Goal: Information Seeking & Learning: Understand process/instructions

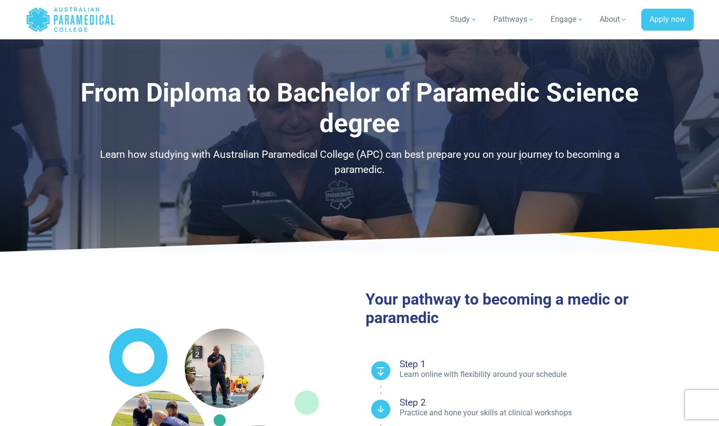
select select "**********"
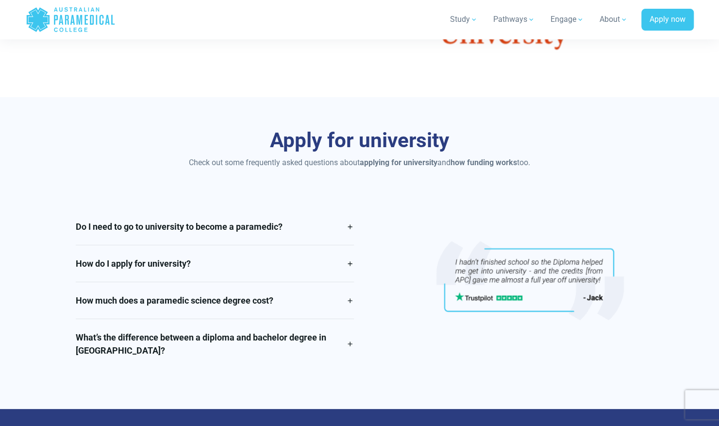
scroll to position [1980, 0]
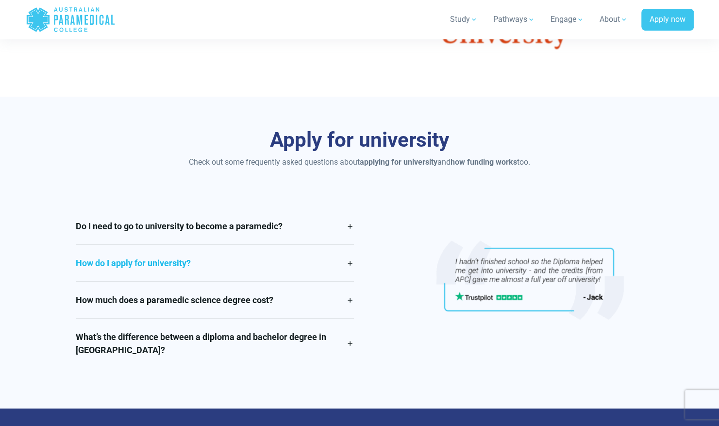
click at [323, 266] on link "How do I apply for university?" at bounding box center [215, 263] width 278 height 36
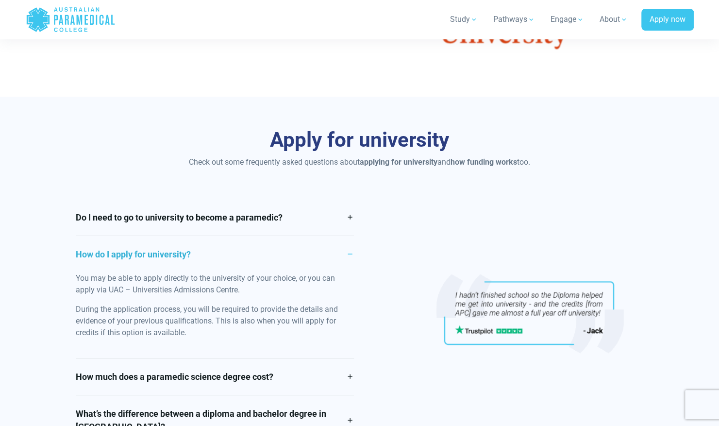
click at [323, 266] on link "How do I apply for university?" at bounding box center [215, 254] width 278 height 36
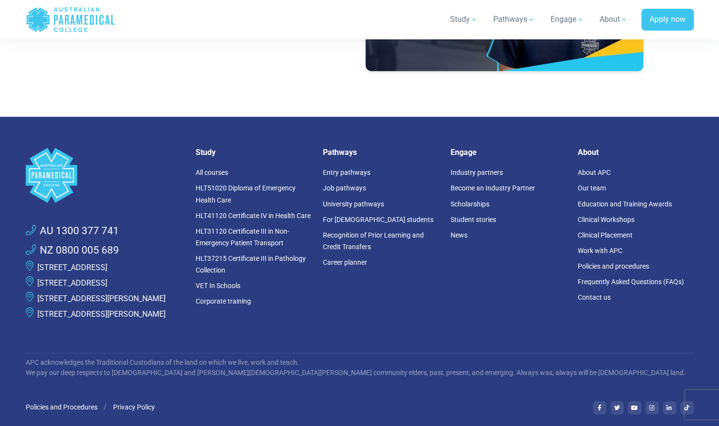
scroll to position [3044, 0]
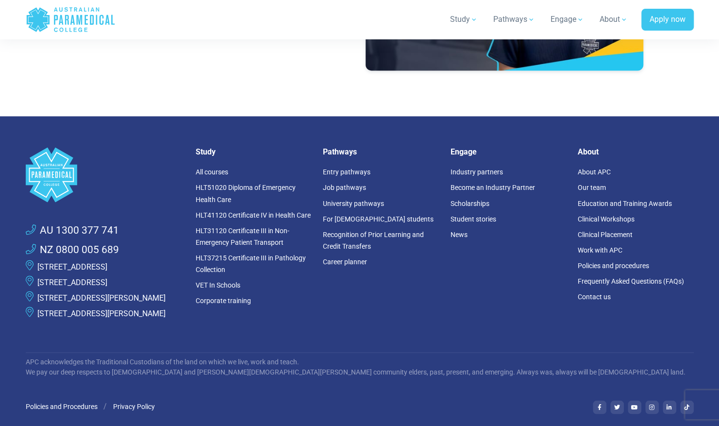
click at [4, 346] on footer ".logo-block-c1{fill:#3CC5EE;} .logo-block-c2{fill:#FFF;} AU 1300 377 741 NZ 080…" at bounding box center [359, 324] width 719 height 416
click at [4, 337] on footer ".logo-block-c1{fill:#3CC5EE;} .logo-block-c2{fill:#FFF;} AU 1300 377 741 NZ 080…" at bounding box center [359, 324] width 719 height 416
click at [2, 315] on footer ".logo-block-c1{fill:#3CC5EE;} .logo-block-c2{fill:#FFF;} AU 1300 377 741 NZ 080…" at bounding box center [359, 324] width 719 height 416
click at [0, 305] on footer ".logo-block-c1{fill:#3CC5EE;} .logo-block-c2{fill:#FFF;} AU 1300 377 741 NZ 080…" at bounding box center [359, 324] width 719 height 416
click at [2, 283] on footer ".logo-block-c1{fill:#3CC5EE;} .logo-block-c2{fill:#FFF;} AU 1300 377 741 NZ 080…" at bounding box center [359, 324] width 719 height 416
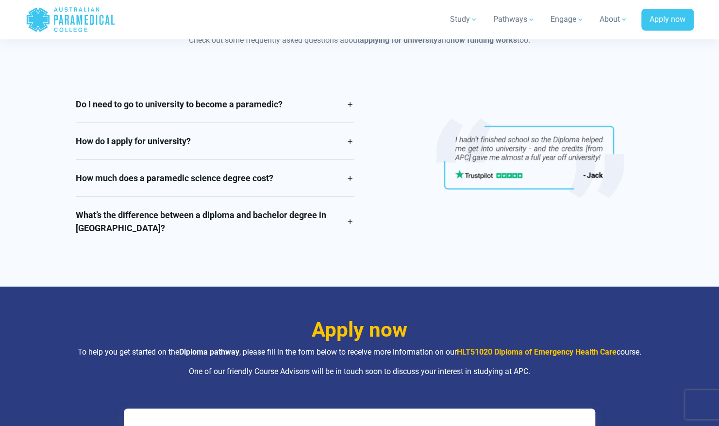
scroll to position [2103, 0]
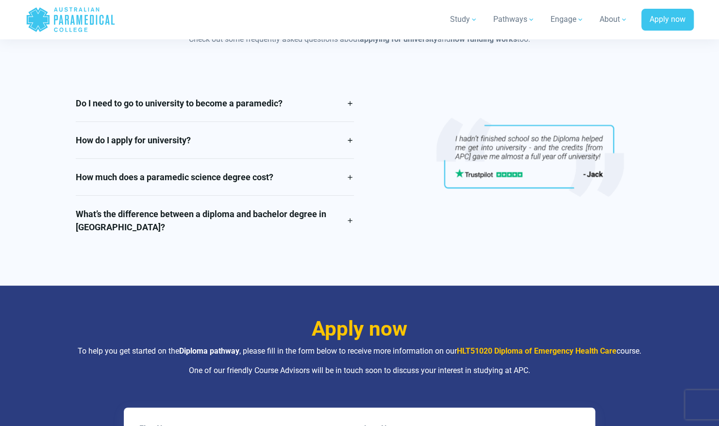
click at [669, 146] on div "Apply for university Check out some frequently asked questions about applying f…" at bounding box center [360, 130] width 680 height 312
click at [689, 176] on div "Apply for university Check out some frequently asked questions about applying f…" at bounding box center [360, 130] width 680 height 312
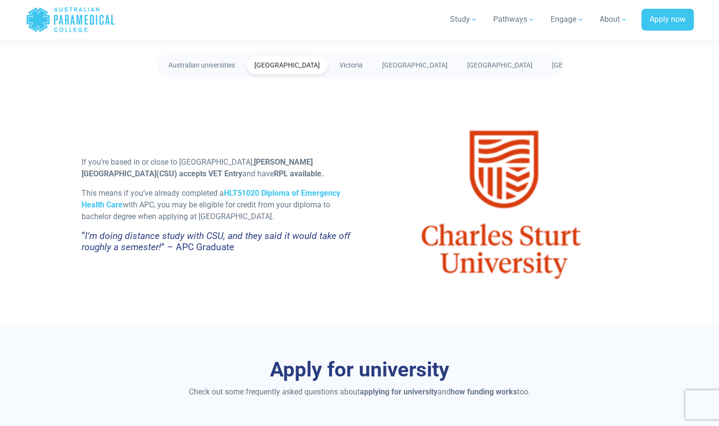
scroll to position [1736, 0]
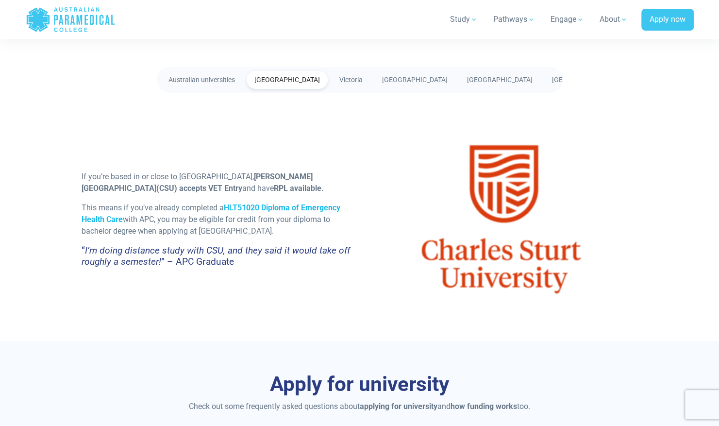
click at [284, 206] on strong "HLT51020 Diploma of Emergency Health Care" at bounding box center [211, 213] width 259 height 21
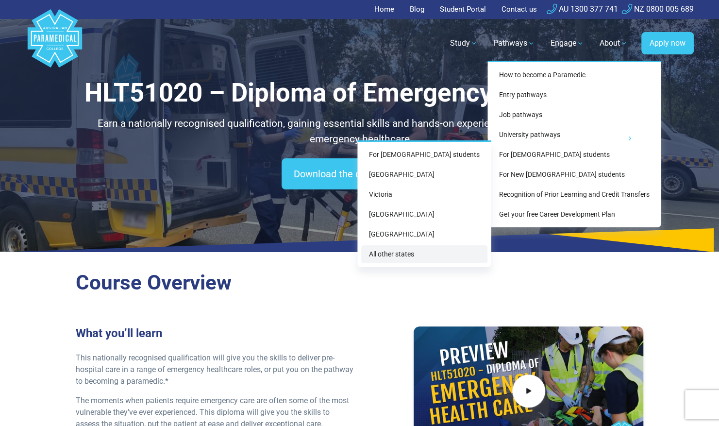
click at [434, 256] on link "All other states" at bounding box center [424, 254] width 126 height 18
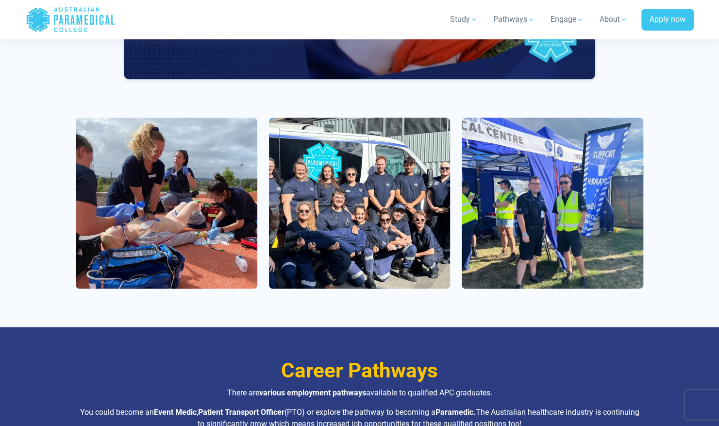
scroll to position [800, 0]
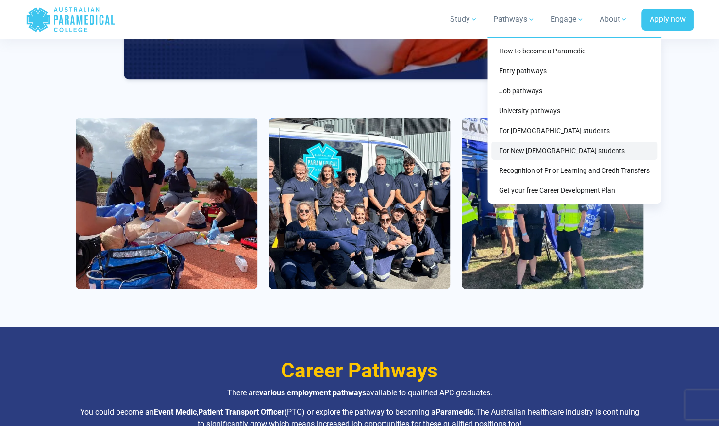
click at [550, 154] on link "For New [DEMOGRAPHIC_DATA] students" at bounding box center [575, 151] width 166 height 18
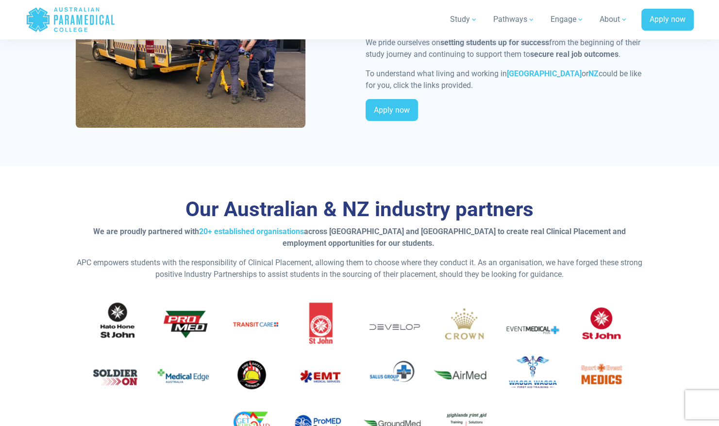
scroll to position [2145, 0]
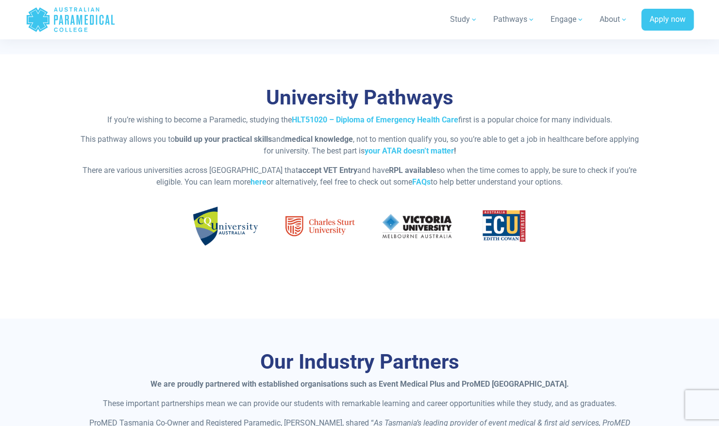
scroll to position [1773, 0]
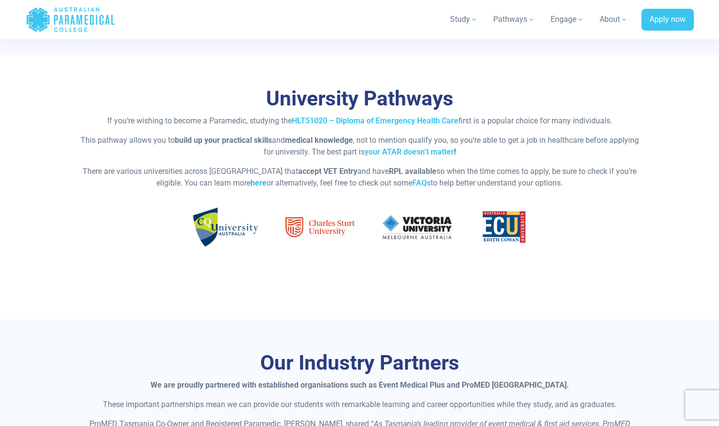
click at [251, 181] on link "here" at bounding box center [259, 182] width 16 height 9
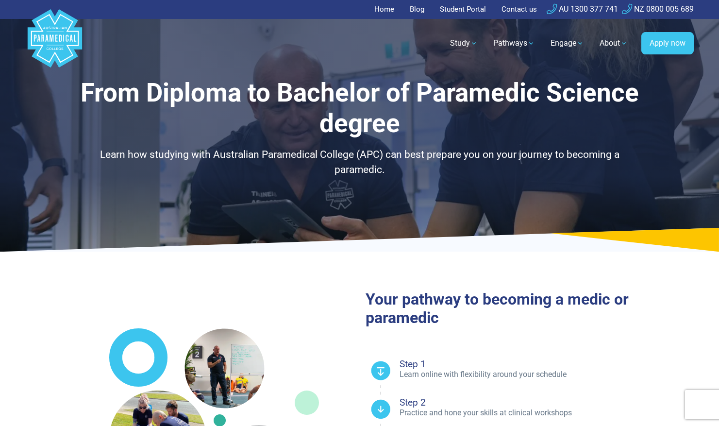
select select "**********"
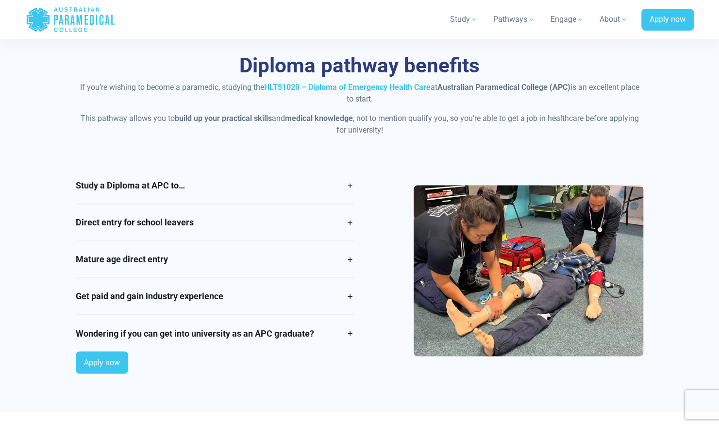
scroll to position [776, 0]
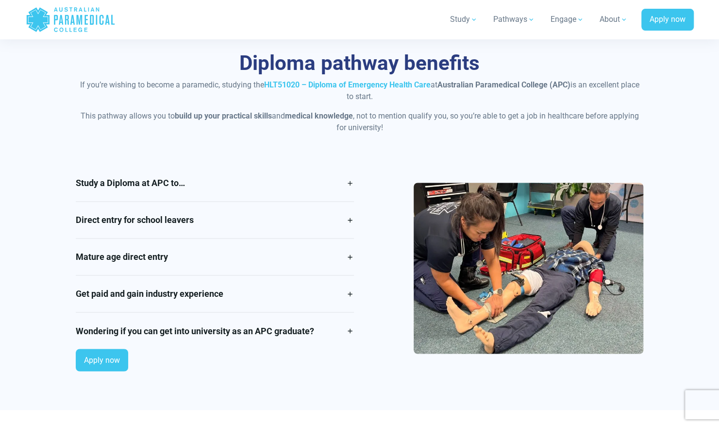
click at [357, 191] on div "Study a Diploma at APC to… Ensure that this is the right career for you without…" at bounding box center [215, 272] width 290 height 214
click at [351, 185] on link "Study a Diploma at APC to…" at bounding box center [215, 183] width 278 height 36
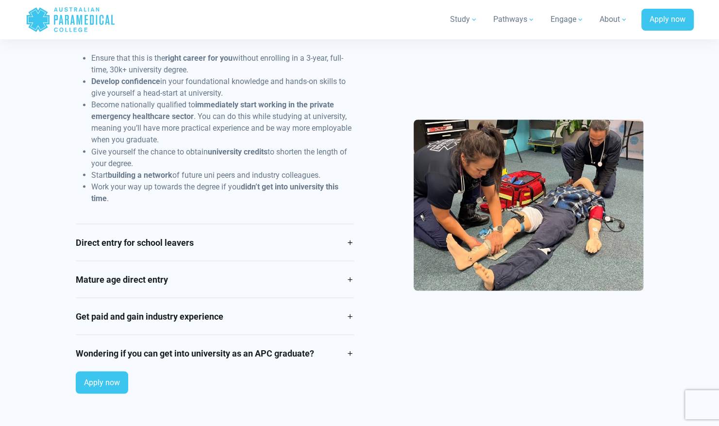
scroll to position [934, 0]
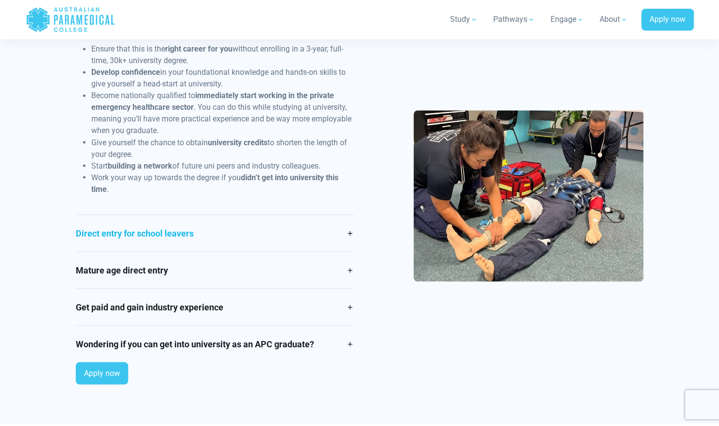
click at [346, 229] on link "Direct entry for school leavers" at bounding box center [215, 233] width 278 height 36
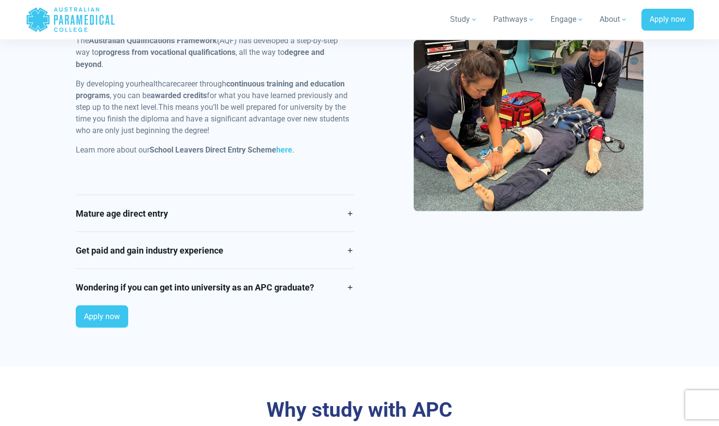
scroll to position [1022, 0]
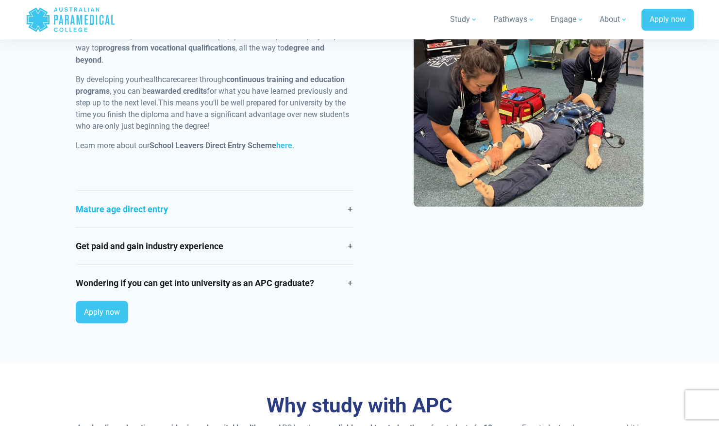
click at [349, 203] on link "Mature age direct entry" at bounding box center [215, 208] width 278 height 36
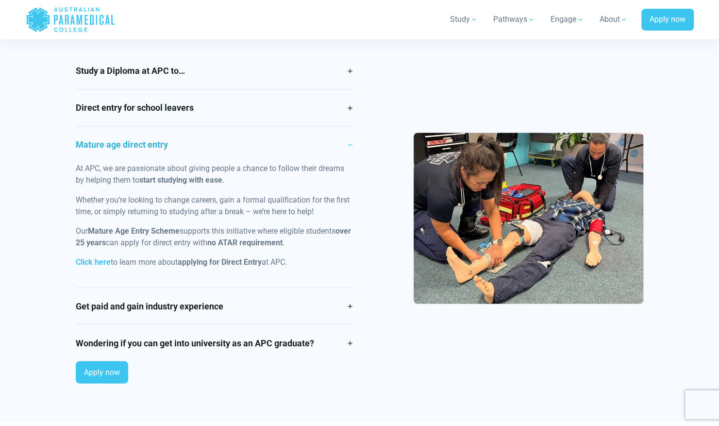
scroll to position [887, 0]
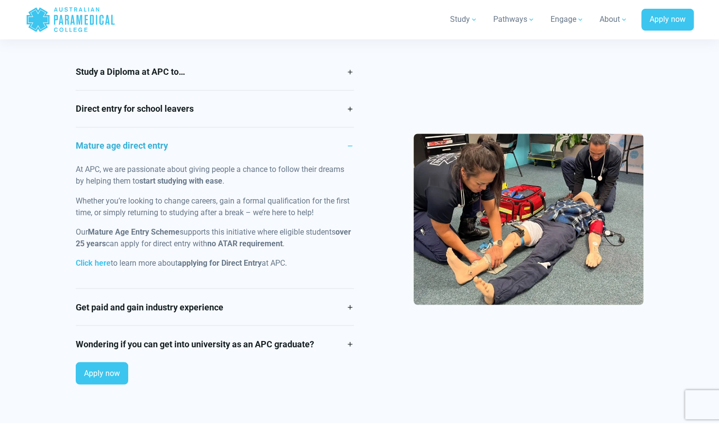
click at [341, 140] on link "Mature age direct entry" at bounding box center [215, 145] width 278 height 36
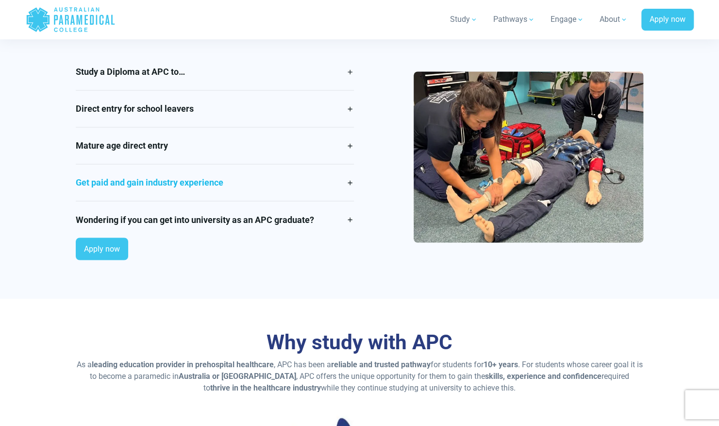
click at [340, 176] on link "Get paid and gain industry experience" at bounding box center [215, 182] width 278 height 36
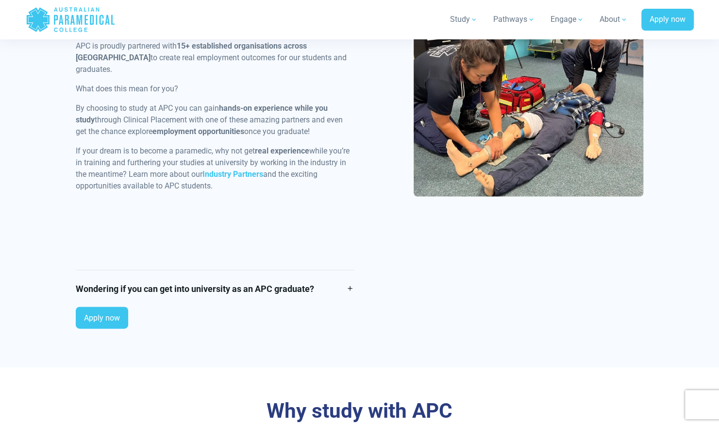
scroll to position [1047, 0]
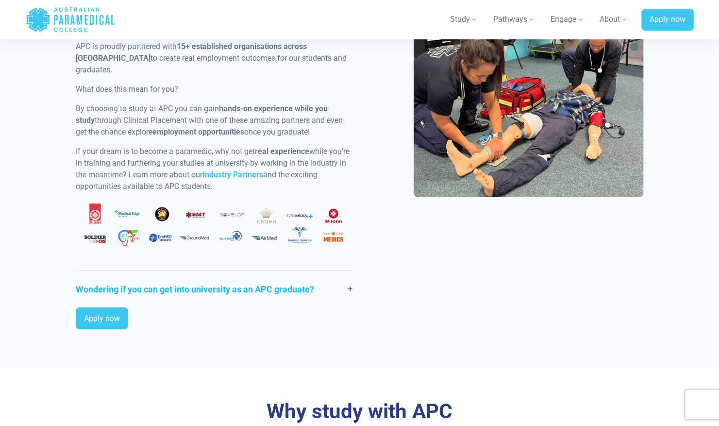
click at [349, 273] on link "Wondering if you can get into university as an APC graduate?" at bounding box center [215, 289] width 278 height 36
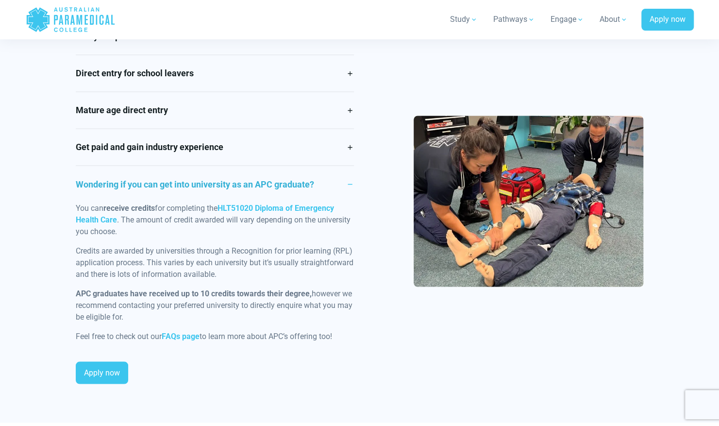
scroll to position [923, 0]
